Goal: Check status: Check status

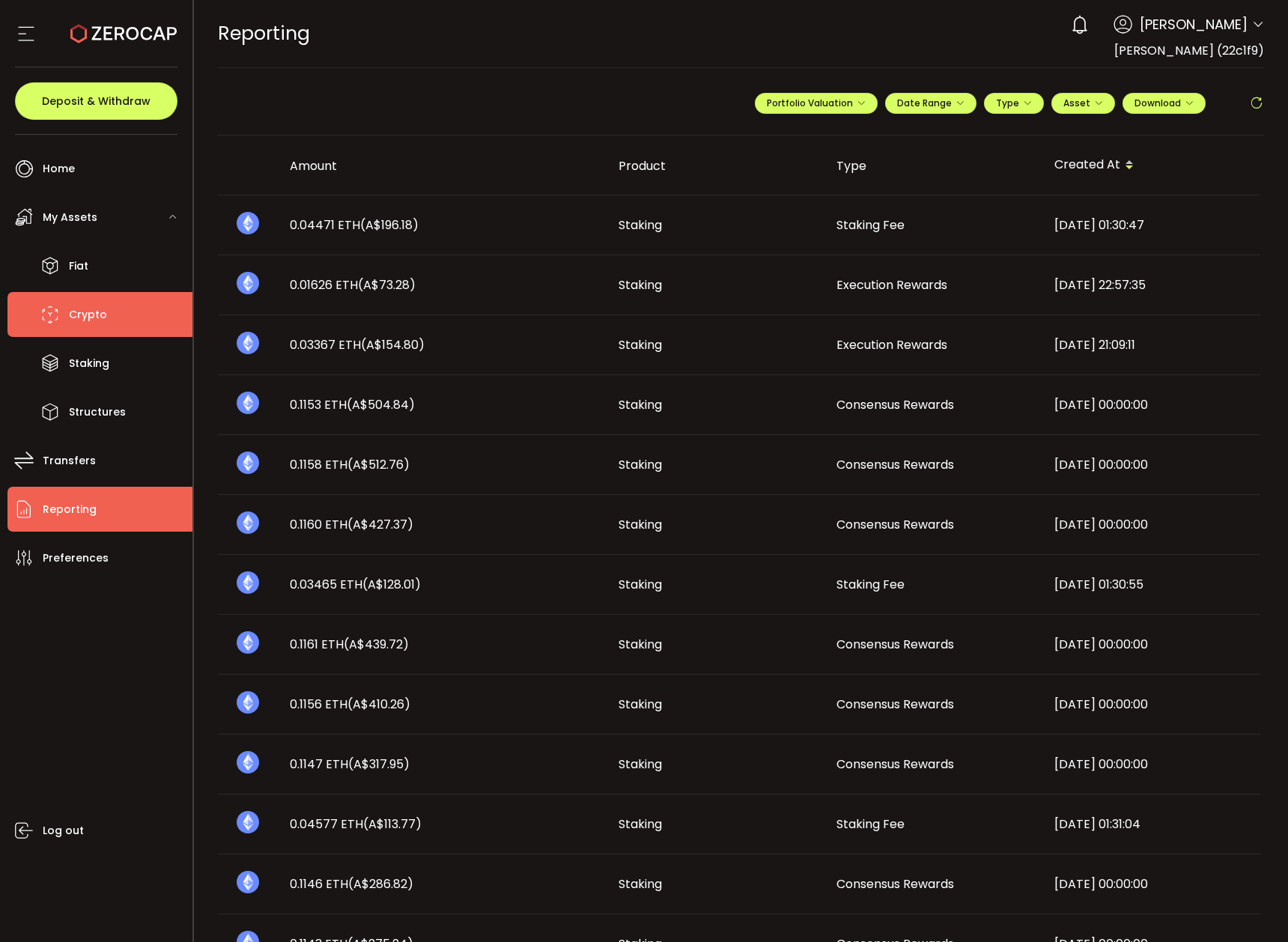
click at [108, 321] on li "Crypto" at bounding box center [100, 315] width 185 height 45
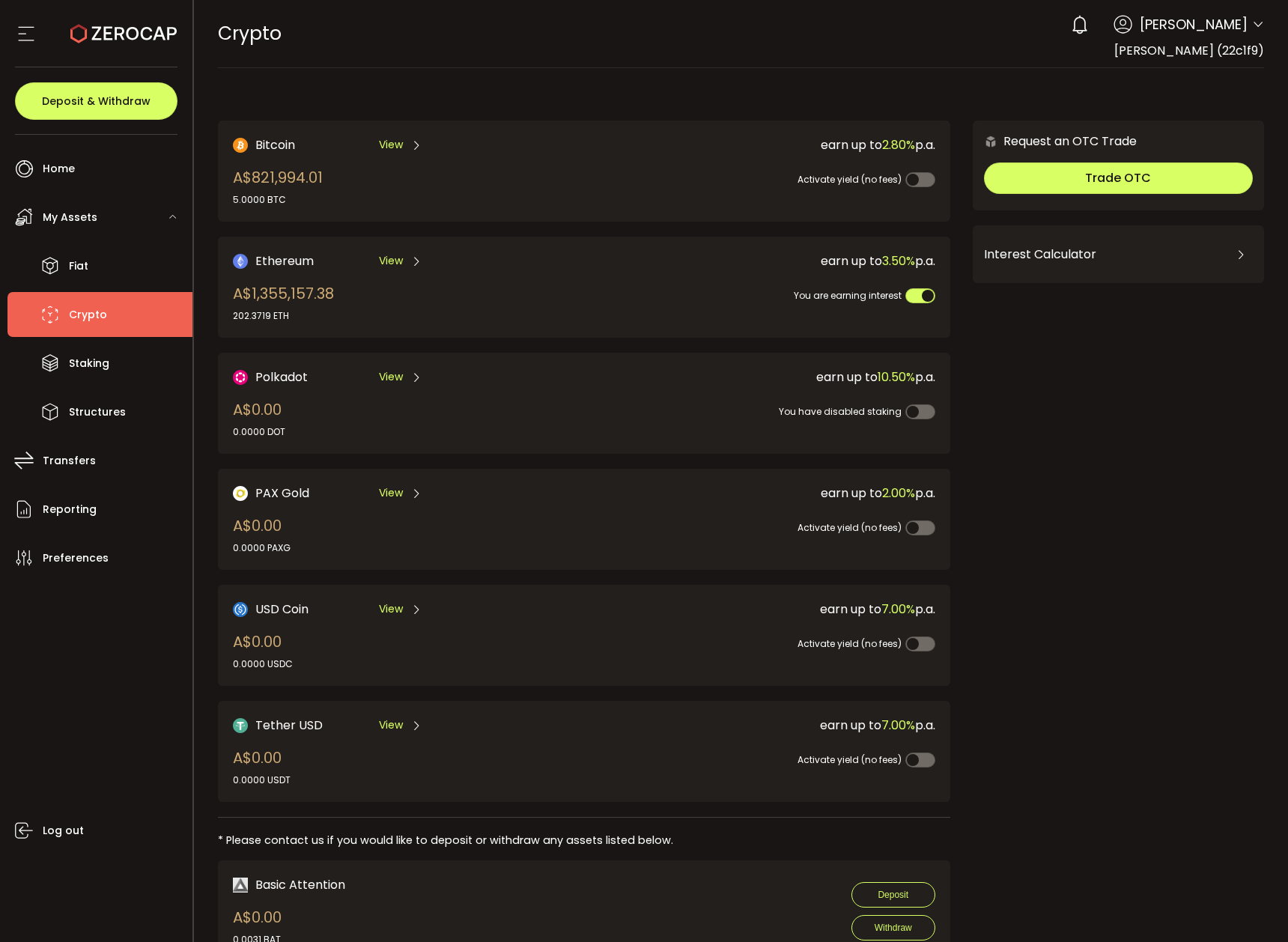
click at [89, 223] on span "My Assets" at bounding box center [70, 218] width 54 height 22
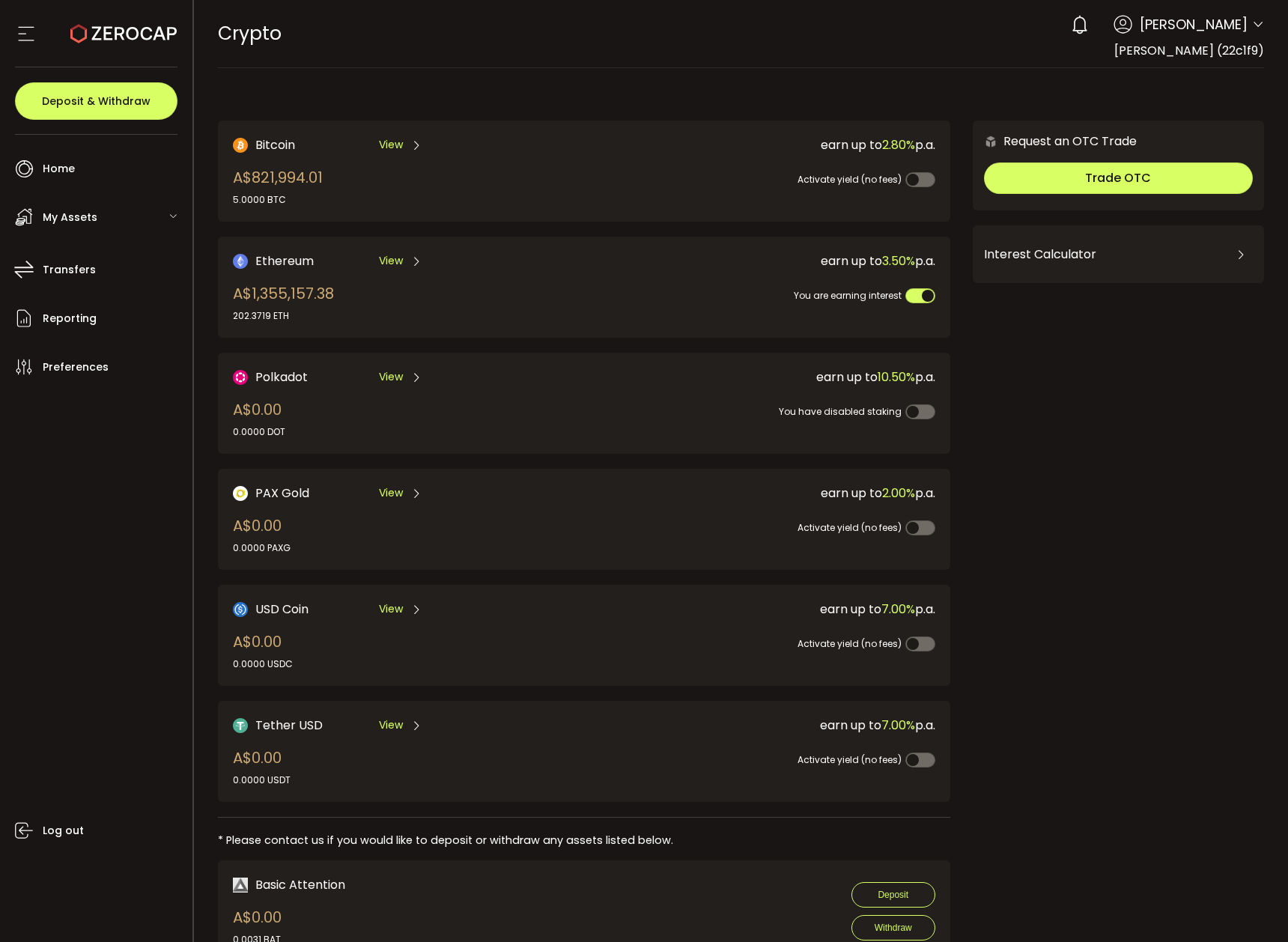
click at [89, 223] on span "My Assets" at bounding box center [70, 218] width 54 height 22
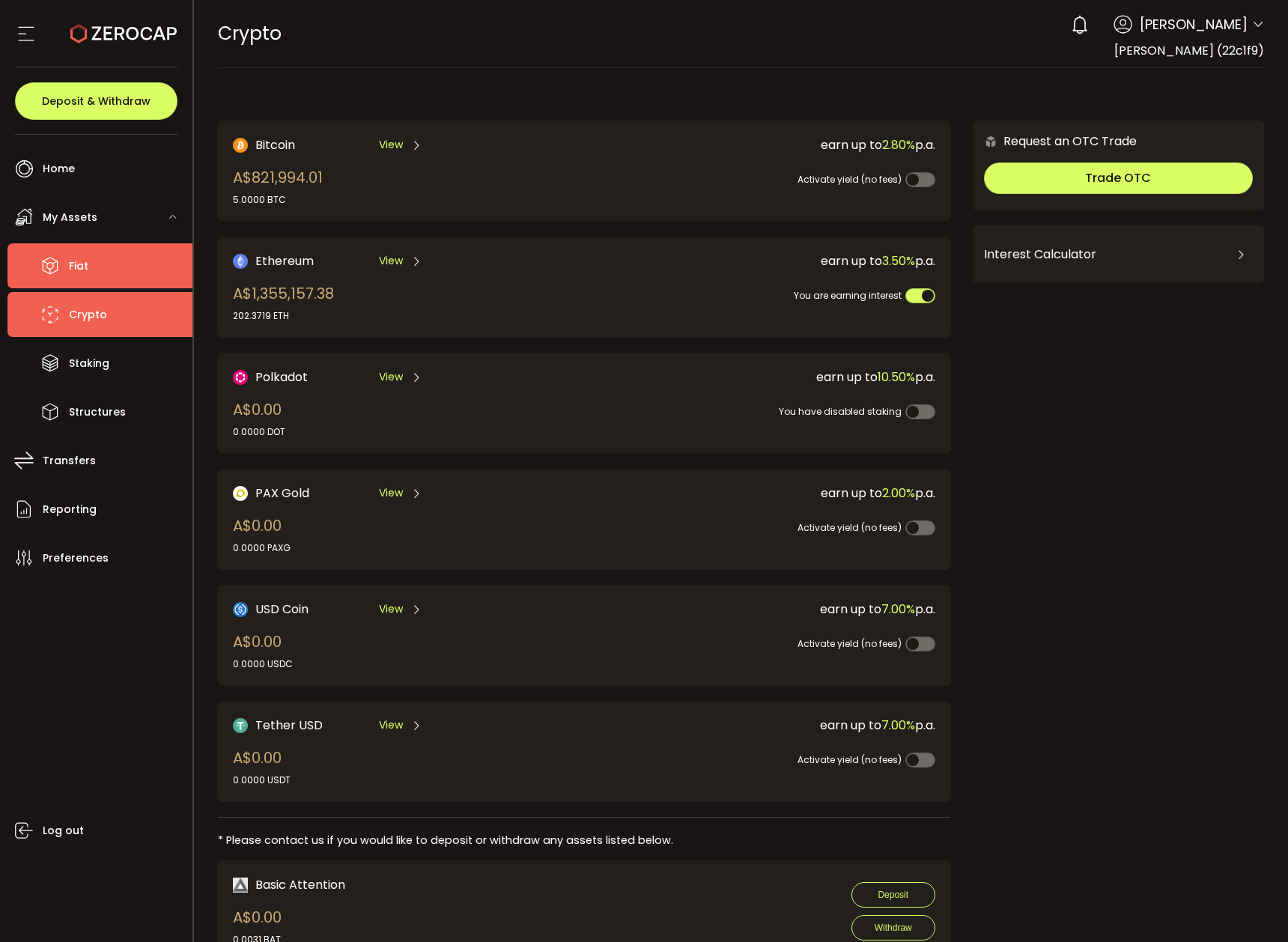
click at [94, 261] on li "Fiat" at bounding box center [100, 266] width 185 height 45
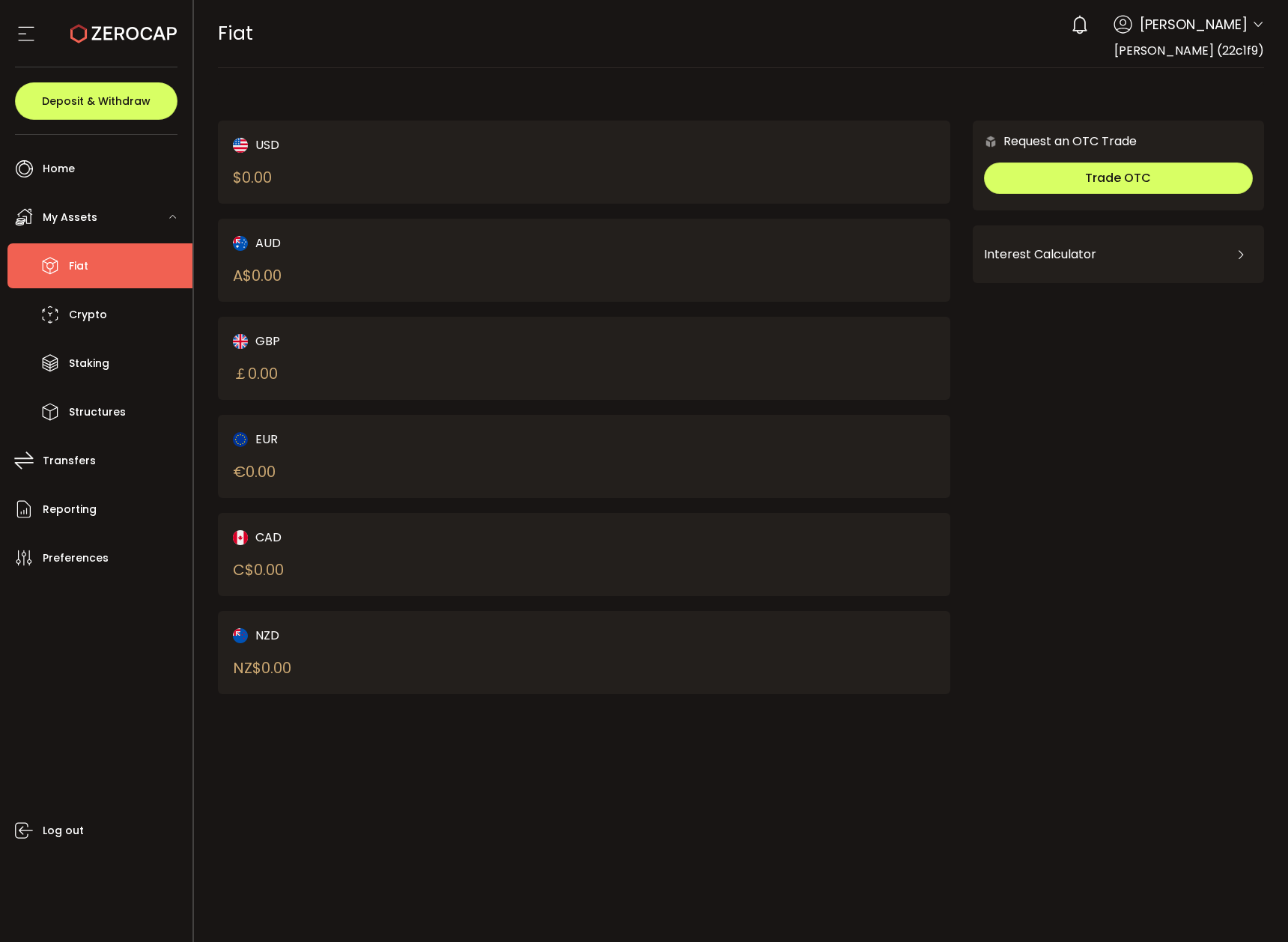
click at [79, 216] on span "My Assets" at bounding box center [70, 218] width 54 height 22
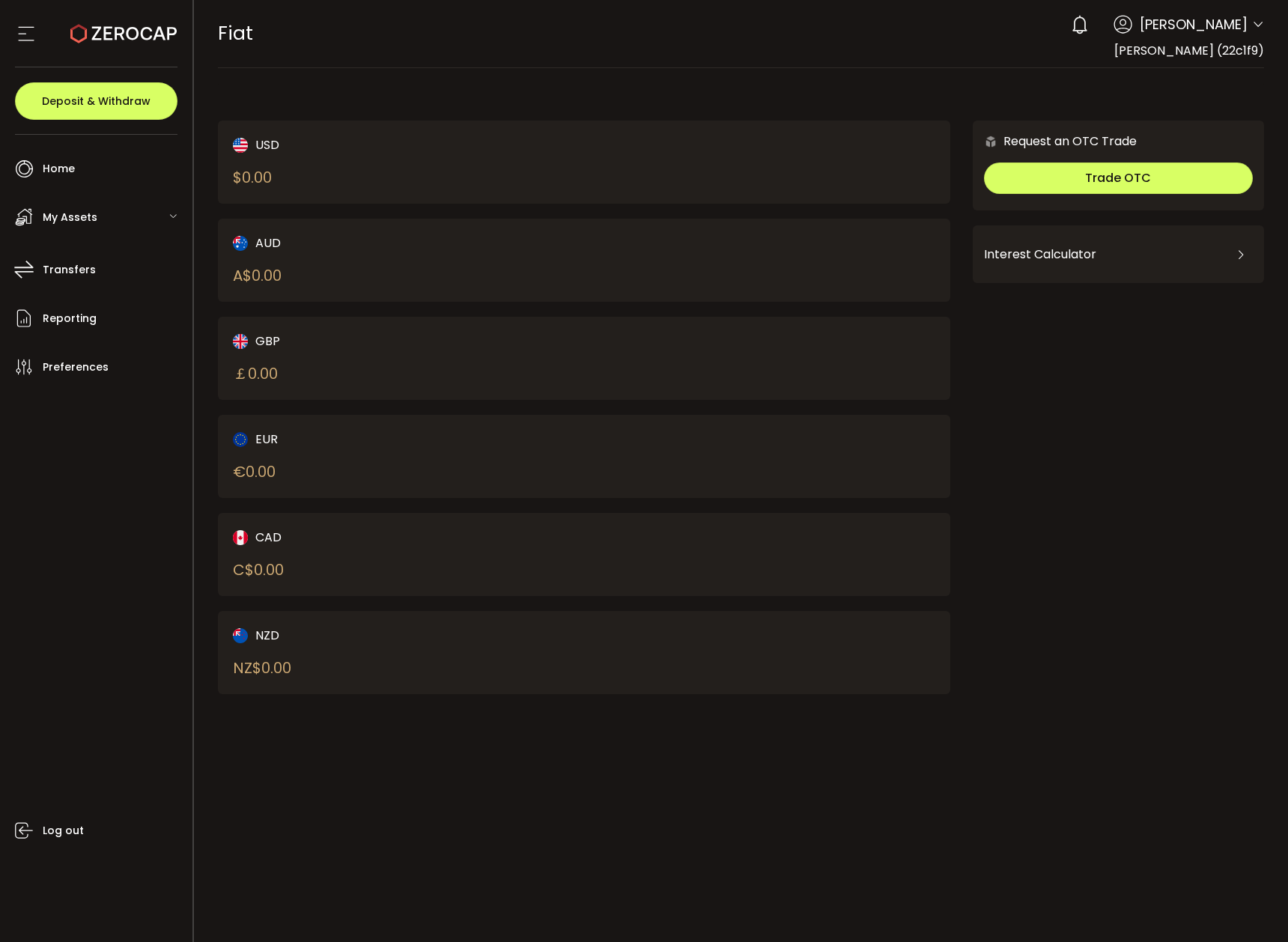
click at [79, 217] on span "My Assets" at bounding box center [70, 218] width 54 height 22
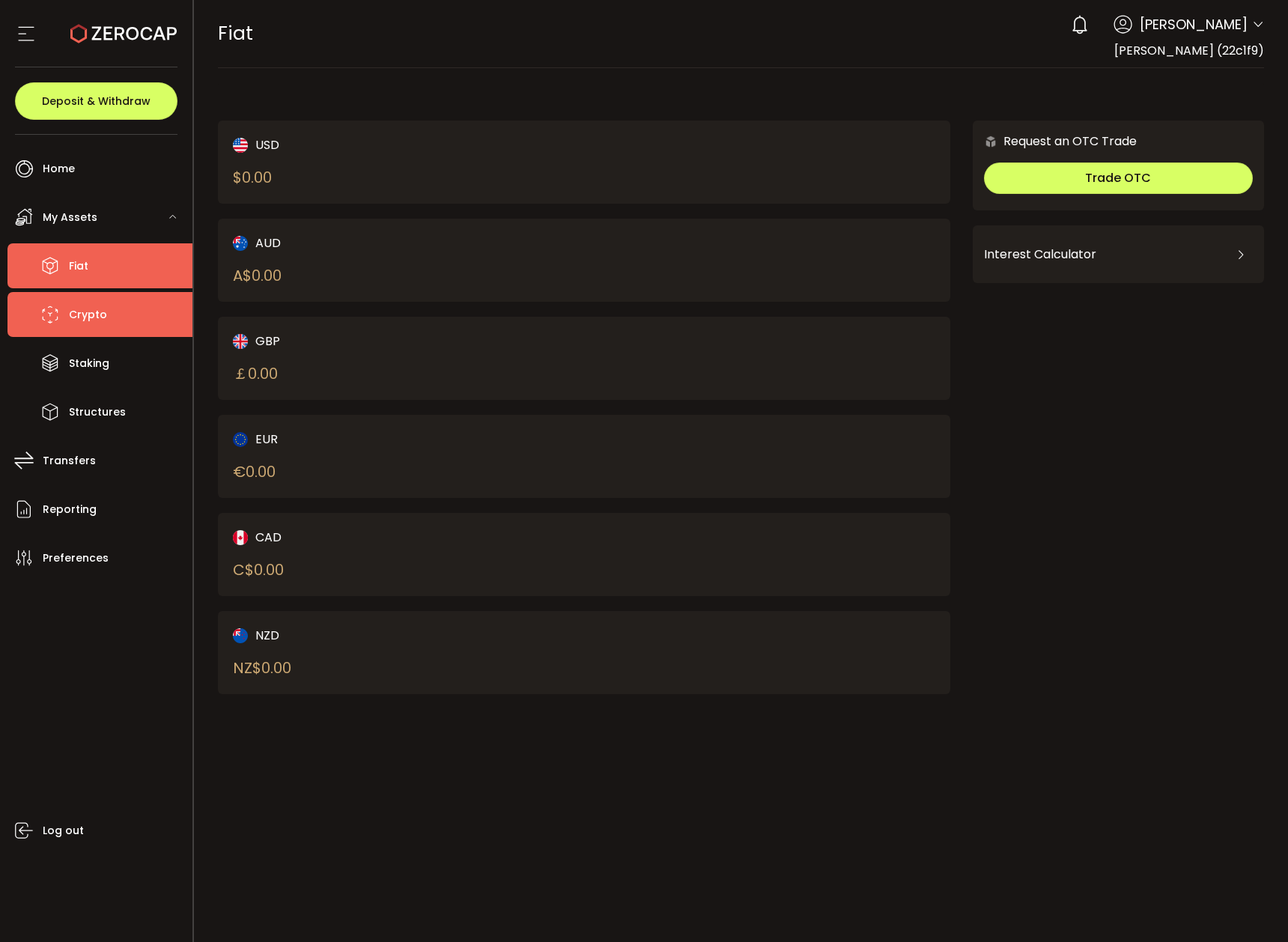
click at [75, 307] on span "Crypto" at bounding box center [88, 315] width 38 height 22
